Goal: Navigation & Orientation: Find specific page/section

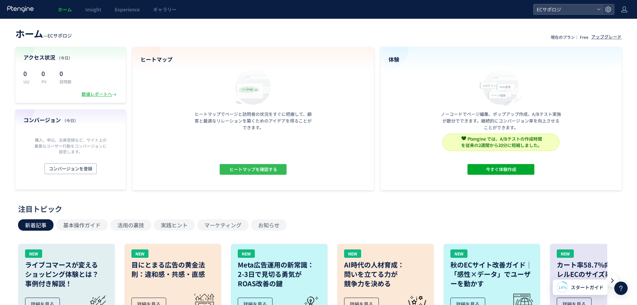
click at [248, 169] on span "ヒートマップを確認する" at bounding box center [253, 169] width 48 height 11
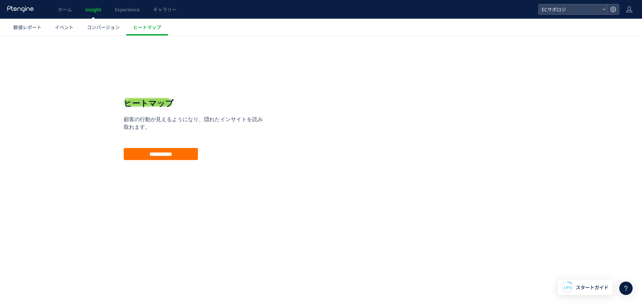
click at [112, 37] on div "戻る デフォルト設定では本日のデータを表示しています。 カレンダーでご覧になりたい期間を指定することができます。 -- -- ページ ページグループ パラメー…" at bounding box center [321, 133] width 642 height 197
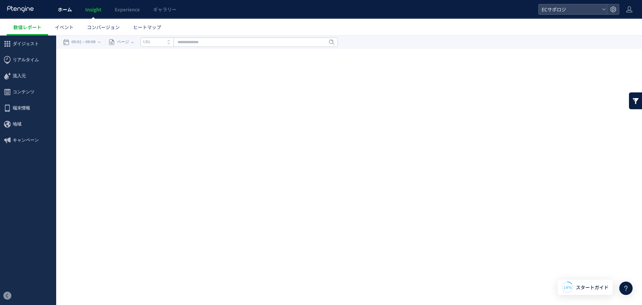
click at [72, 10] on link "ホーム" at bounding box center [64, 9] width 27 height 19
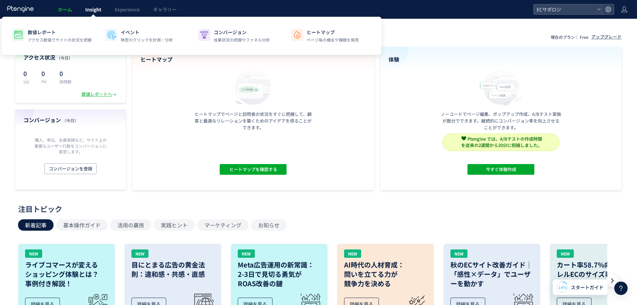
click at [99, 12] on span "Insight" at bounding box center [93, 9] width 16 height 7
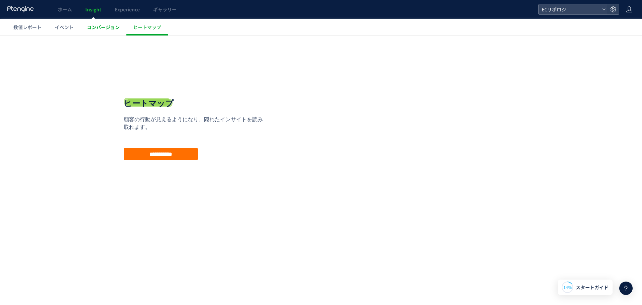
click at [106, 25] on span "コンバージョン" at bounding box center [103, 27] width 33 height 7
click at [66, 27] on span "イベント" at bounding box center [64, 27] width 19 height 7
click at [31, 26] on span "数値レポート" at bounding box center [27, 27] width 28 height 7
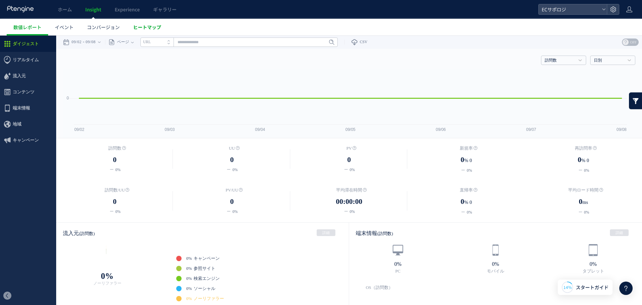
click at [162, 28] on link "ヒートマップ" at bounding box center [146, 27] width 41 height 17
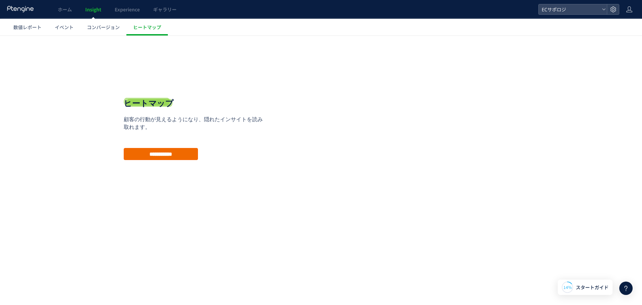
click at [179, 153] on input "**********" at bounding box center [161, 154] width 74 height 12
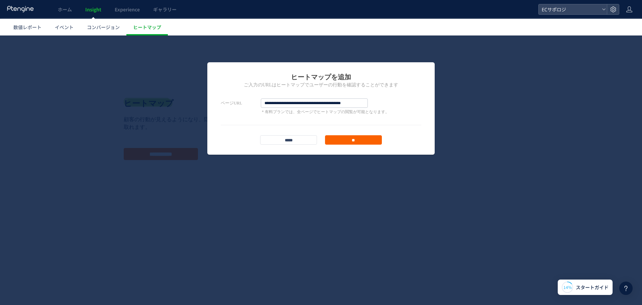
click at [357, 139] on input "**" at bounding box center [353, 139] width 57 height 9
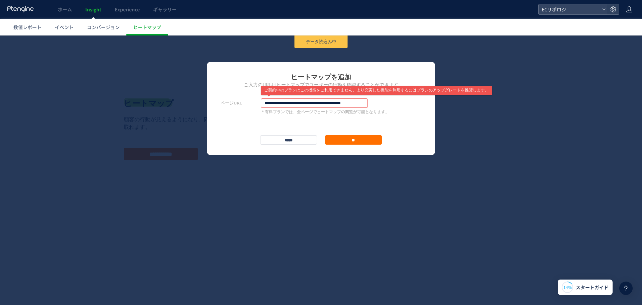
drag, startPoint x: 299, startPoint y: 139, endPoint x: 280, endPoint y: 146, distance: 21.1
click at [298, 140] on input "*****" at bounding box center [288, 139] width 57 height 9
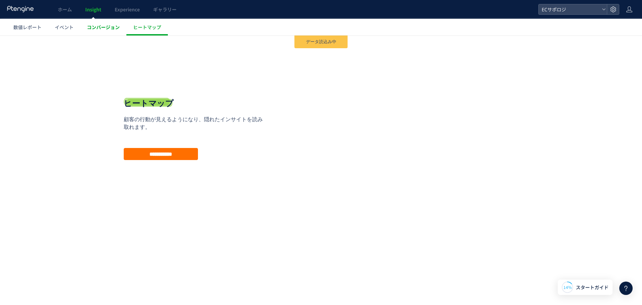
click at [105, 30] on span "コンバージョン" at bounding box center [103, 27] width 33 height 7
click at [80, 33] on link "イベント" at bounding box center [64, 27] width 32 height 17
click at [7, 28] on link "数値レポート" at bounding box center [27, 27] width 41 height 17
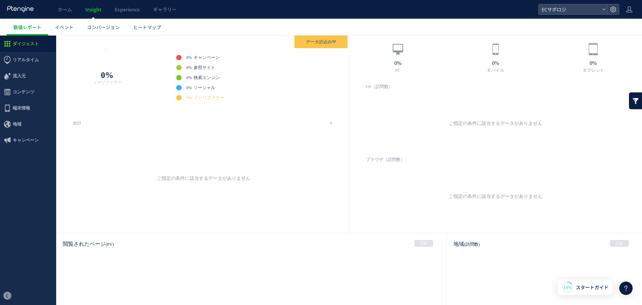
drag, startPoint x: 193, startPoint y: 119, endPoint x: 185, endPoint y: 105, distance: 16.3
